Goal: Find specific page/section: Find specific page/section

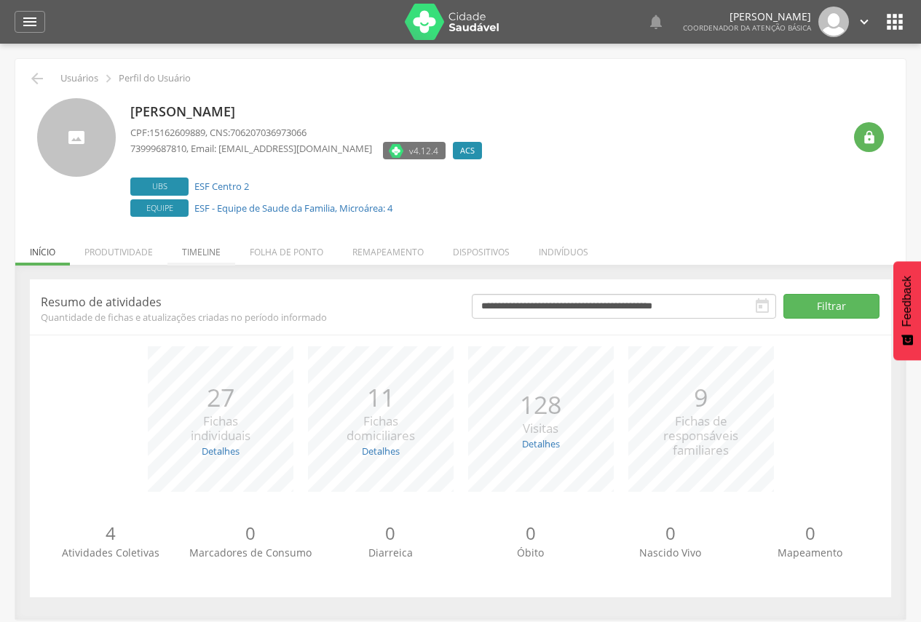
click at [193, 252] on li "Timeline" at bounding box center [201, 248] width 68 height 34
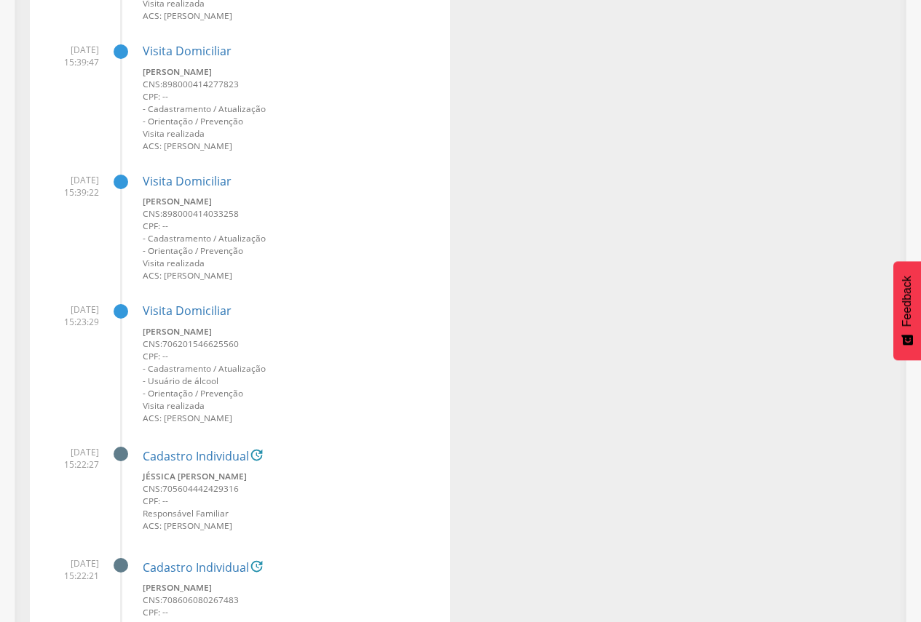
scroll to position [11862, 0]
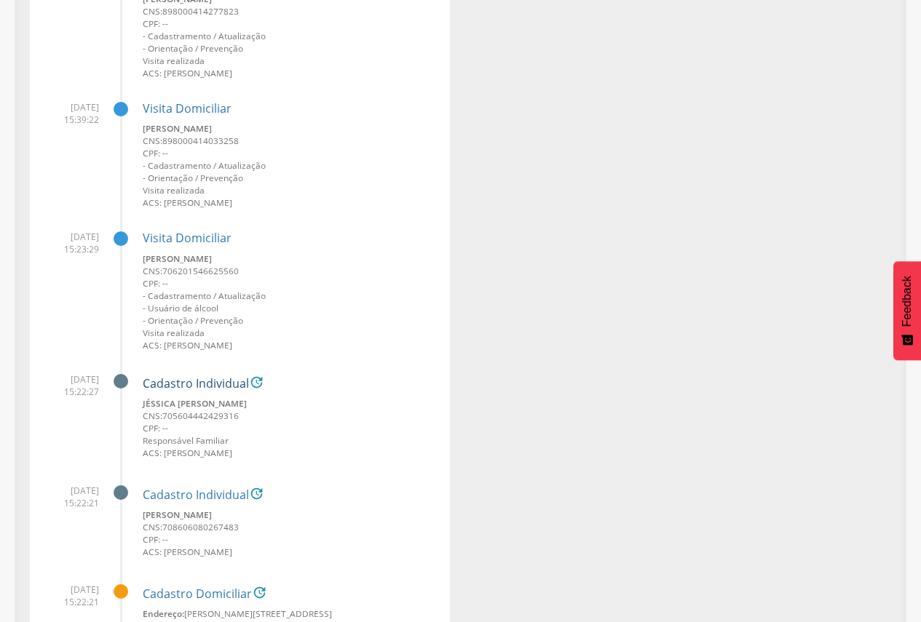
click at [210, 381] on link "Cadastro Individual" at bounding box center [196, 384] width 106 height 13
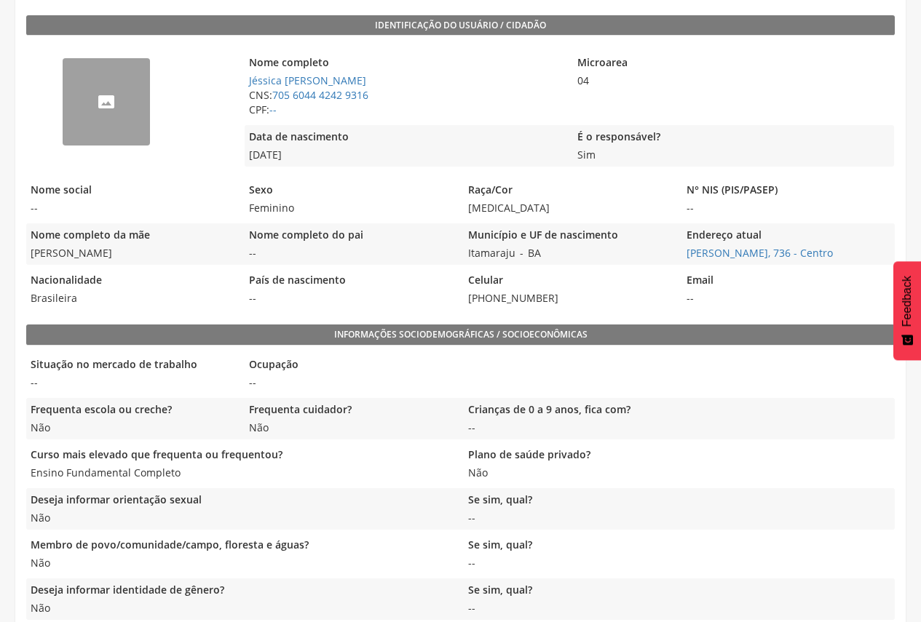
scroll to position [36, 0]
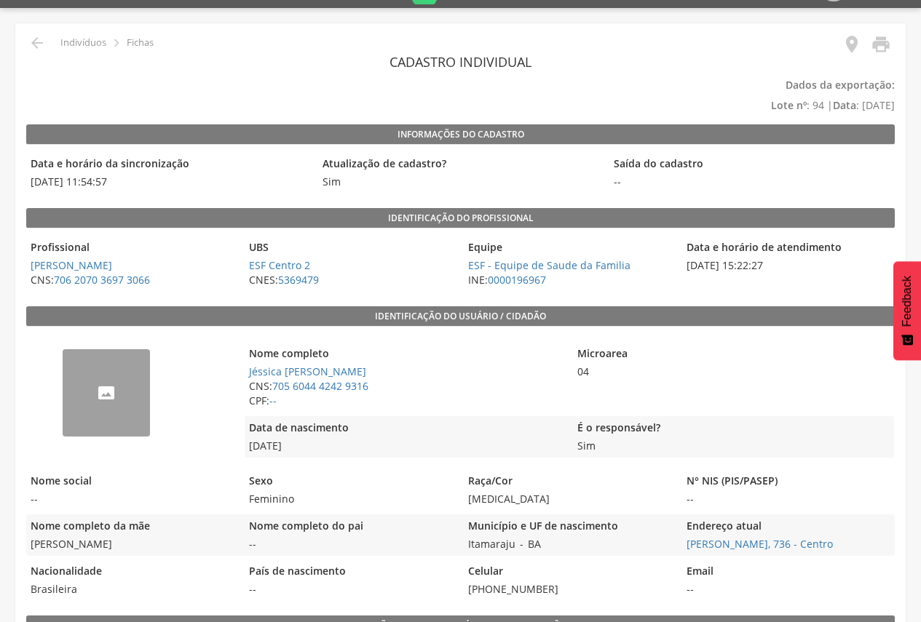
click at [114, 393] on div "--" at bounding box center [106, 392] width 87 height 87
click at [41, 42] on icon "" at bounding box center [36, 42] width 17 height 17
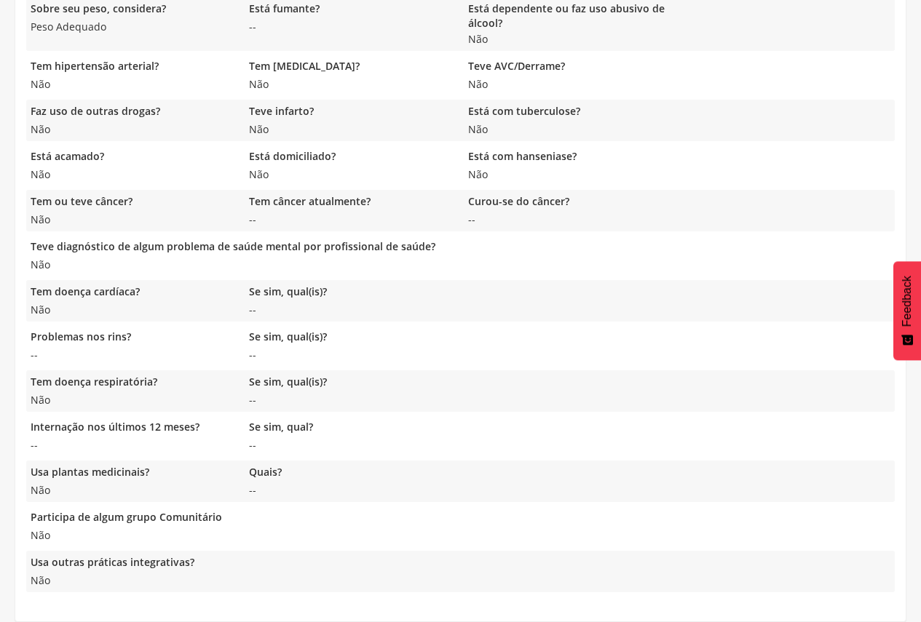
scroll to position [44, 0]
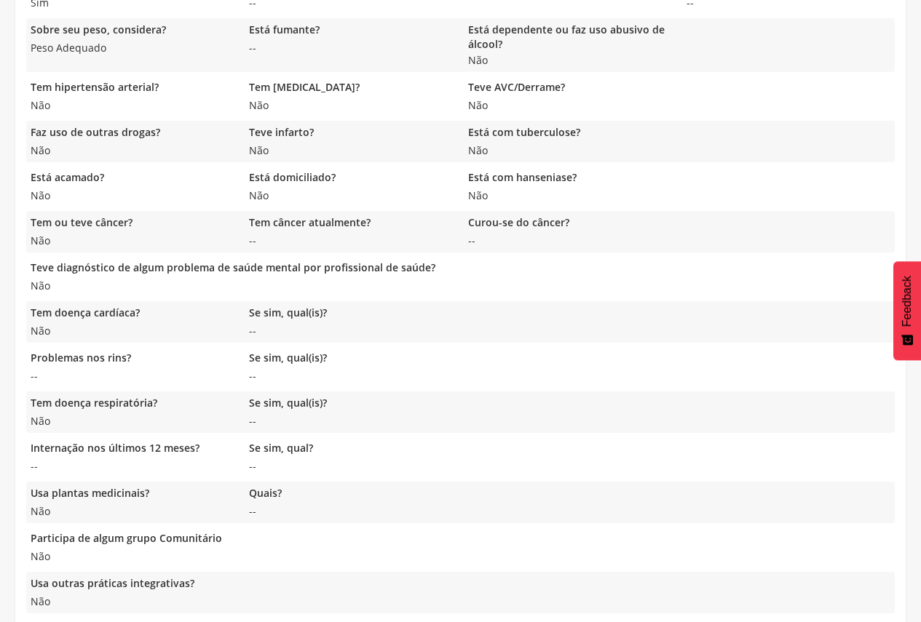
scroll to position [1127, 0]
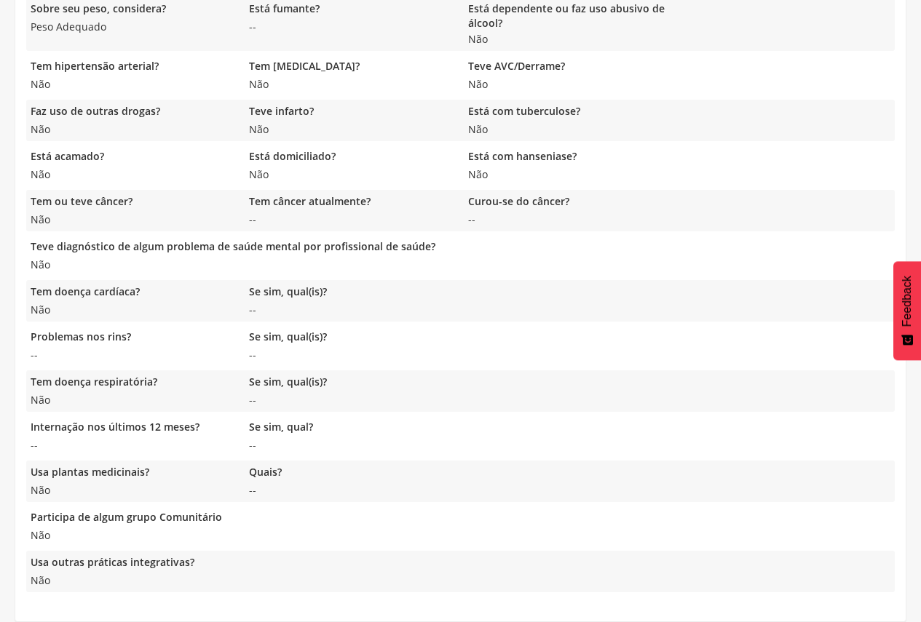
scroll to position [44, 0]
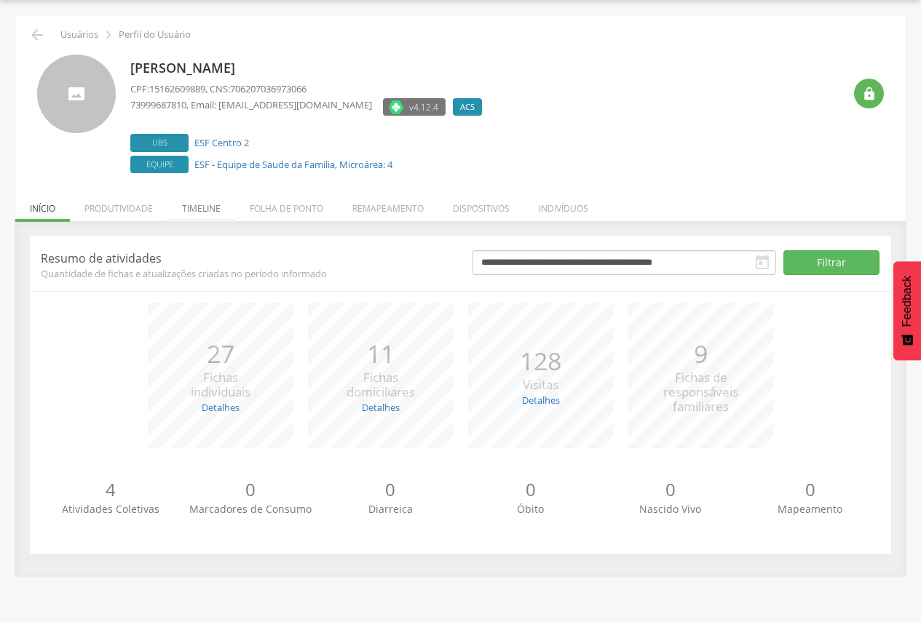
click at [200, 210] on li "Timeline" at bounding box center [201, 205] width 68 height 34
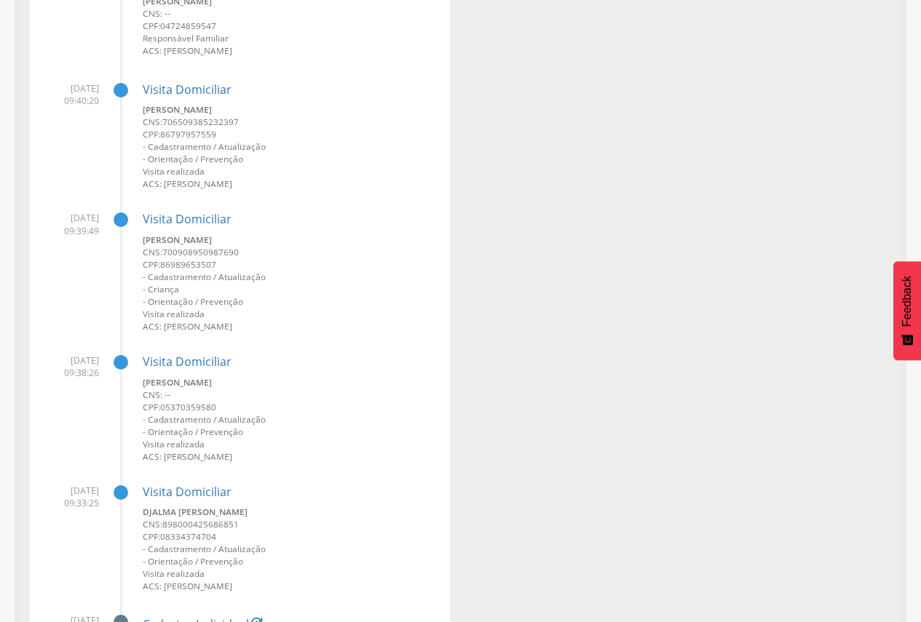
scroll to position [9722, 0]
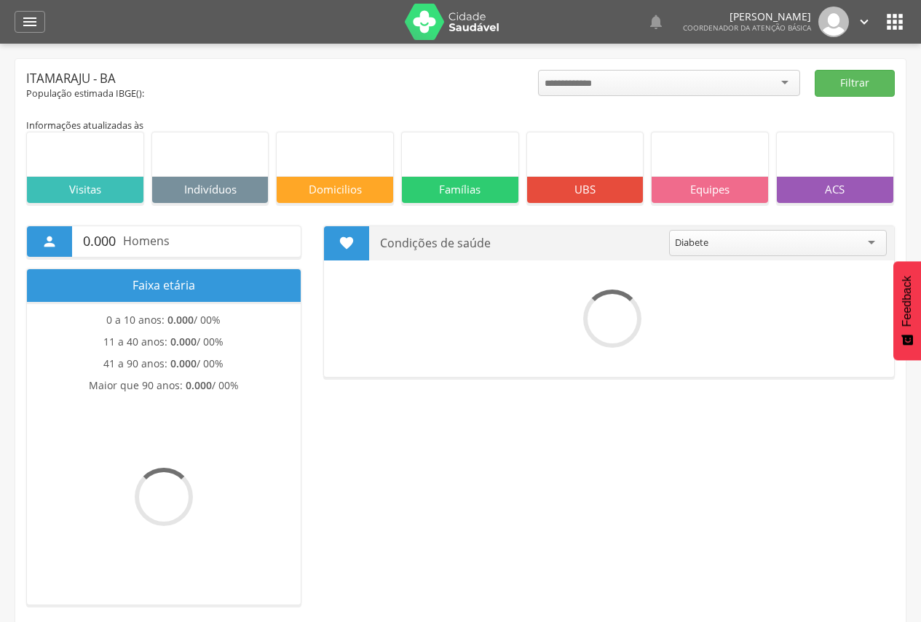
click at [896, 25] on icon "" at bounding box center [894, 21] width 23 height 23
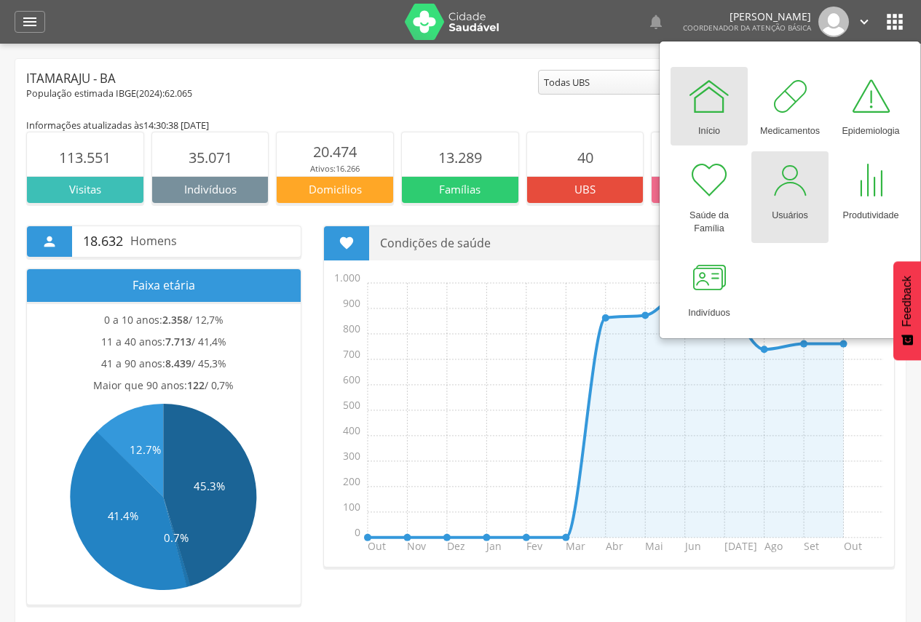
click at [785, 209] on div "Usuários" at bounding box center [789, 212] width 36 height 20
